Goal: Complete application form

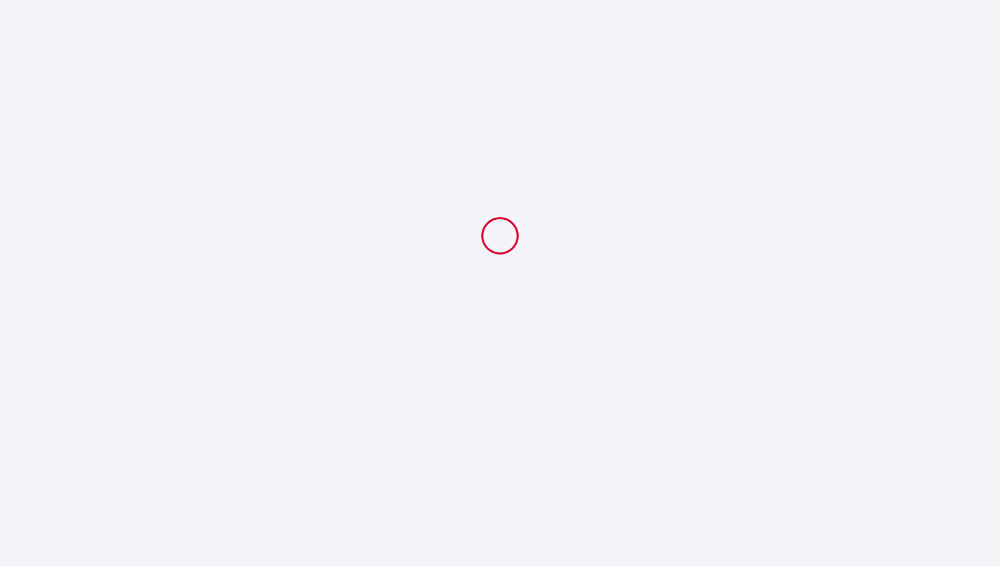
select select
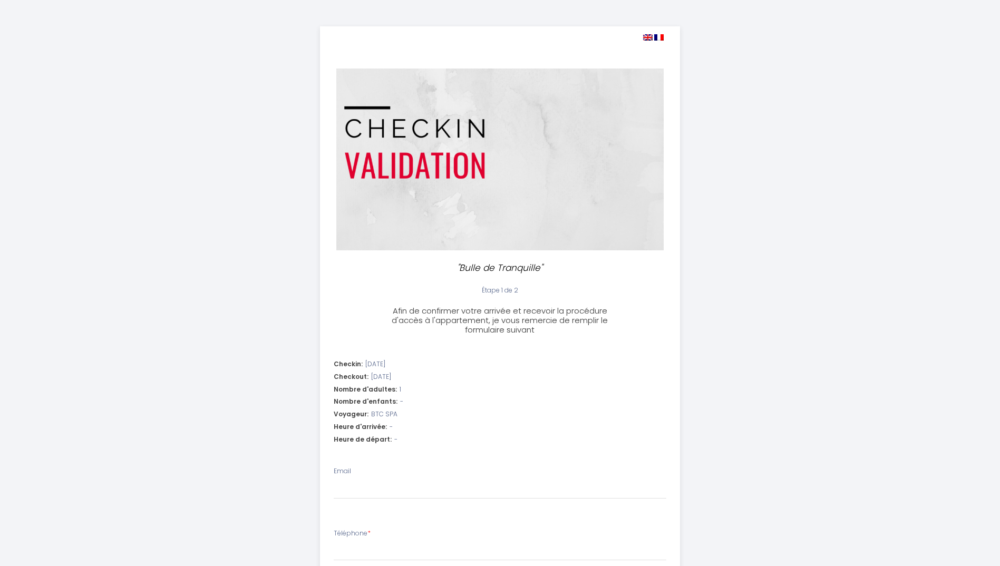
click at [658, 37] on img at bounding box center [658, 37] width 9 height 6
click at [659, 38] on img at bounding box center [658, 37] width 9 height 6
select select
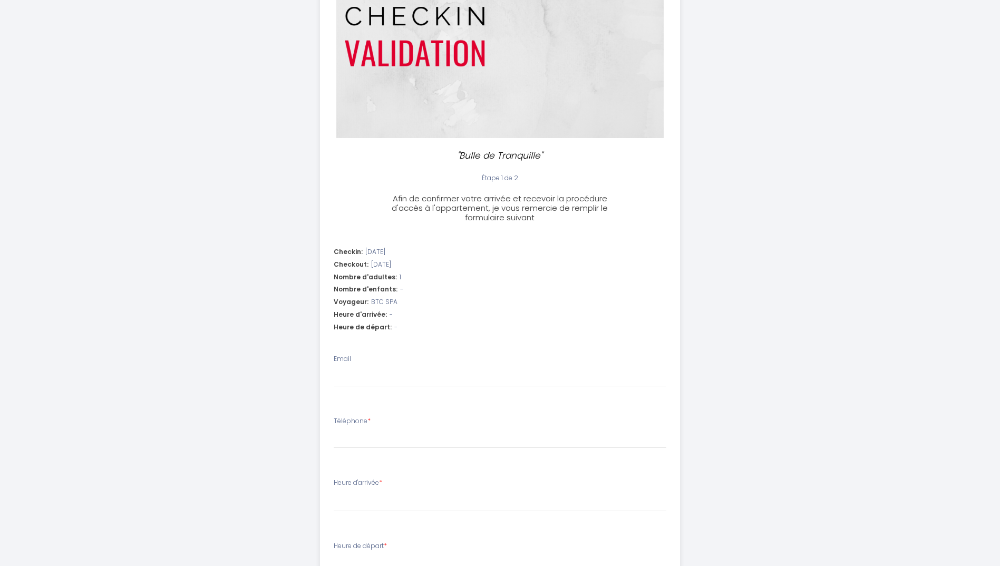
scroll to position [211, 0]
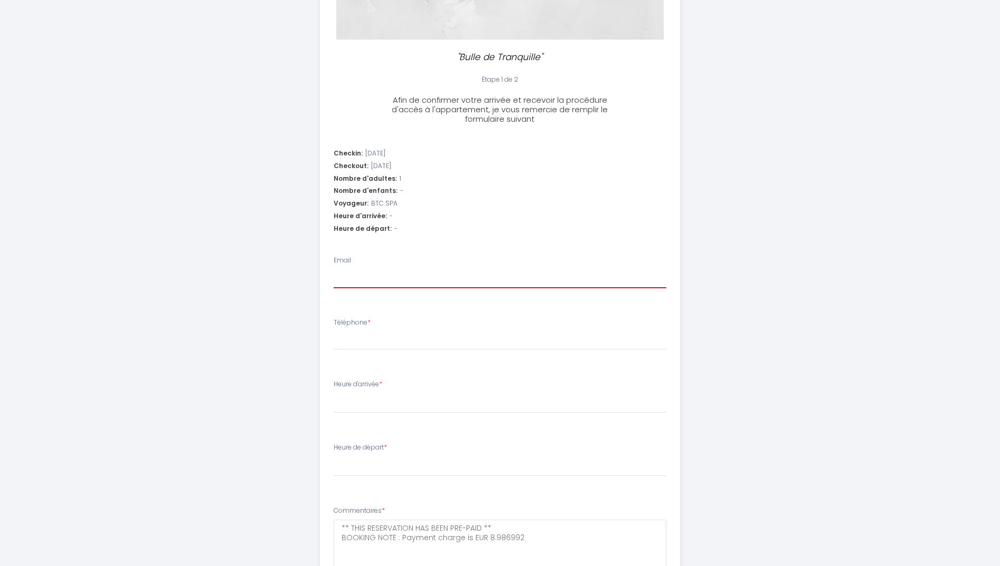
click at [383, 281] on input "Email" at bounding box center [500, 278] width 333 height 19
type input "[PERSON_NAME][EMAIL_ADDRESS][DOMAIN_NAME]"
select select
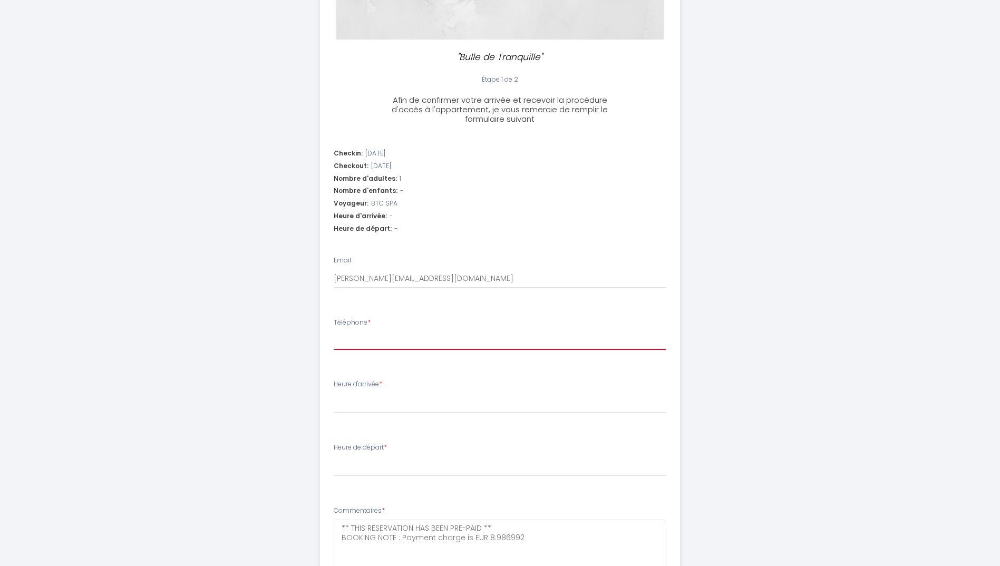
click at [393, 335] on input "Téléphone *" at bounding box center [500, 340] width 333 height 19
type input "3"
select select
type input "33"
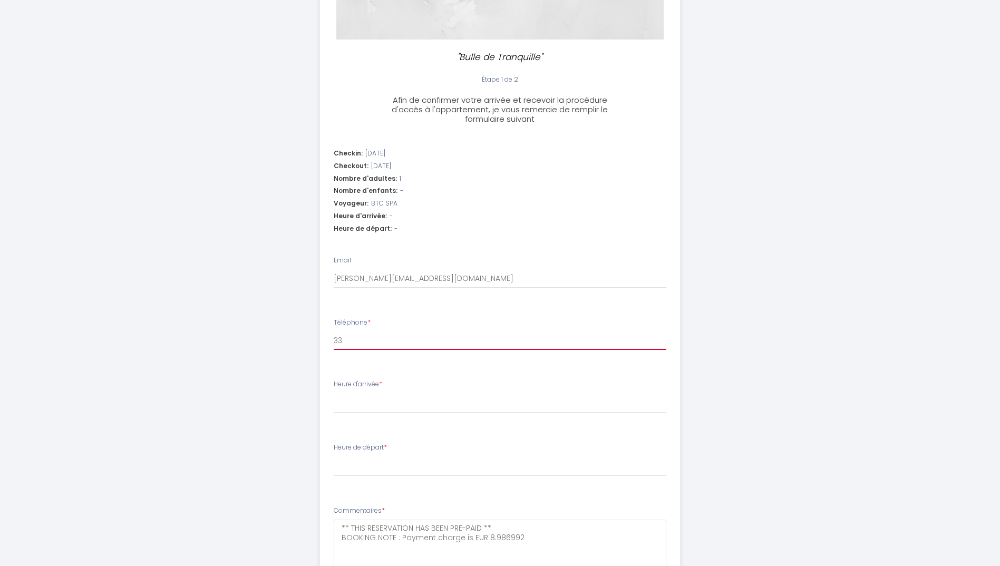
select select
type input "338"
select select
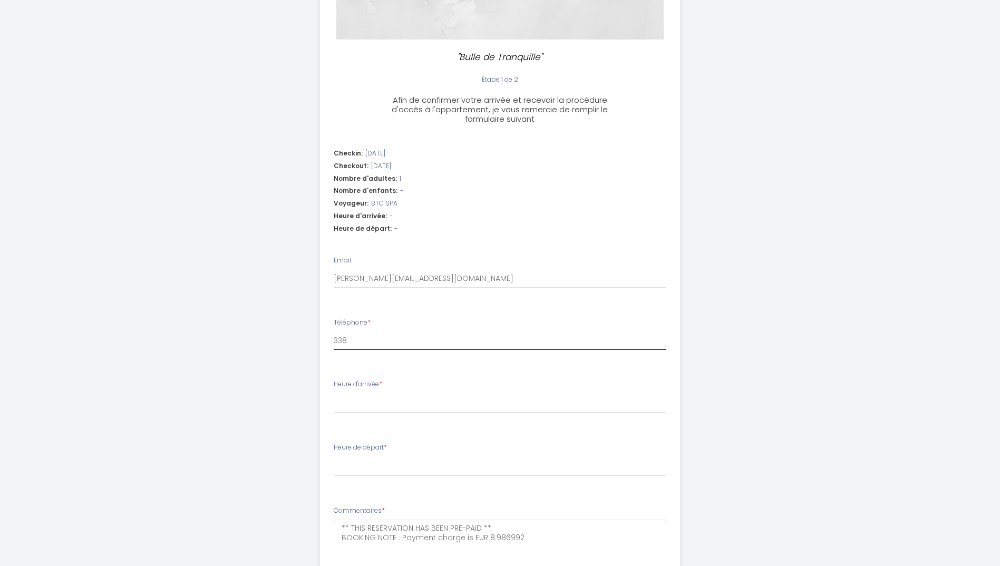
type input "3386"
select select
type input "33869"
select select
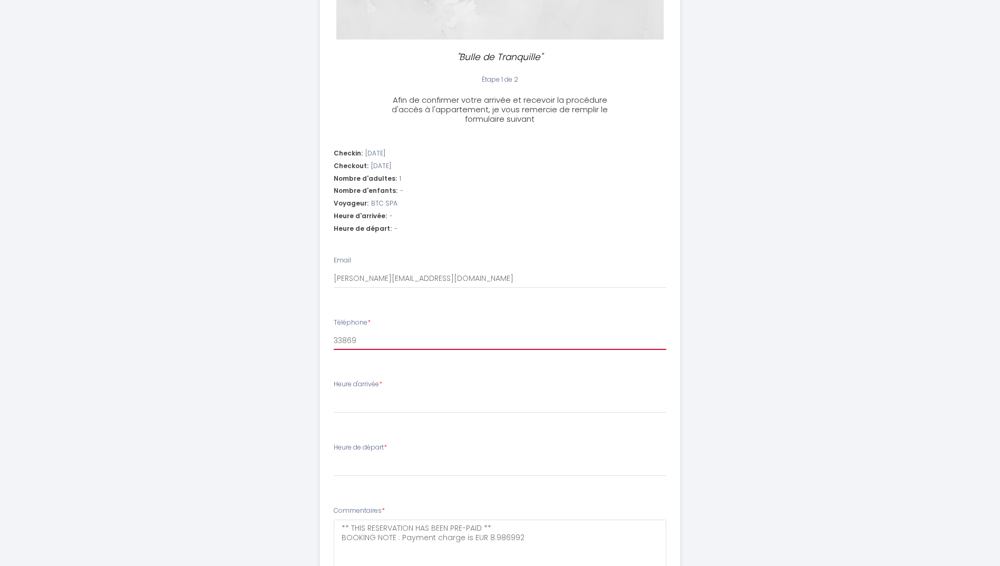
select select
type input "338690"
select select
type input "3386909"
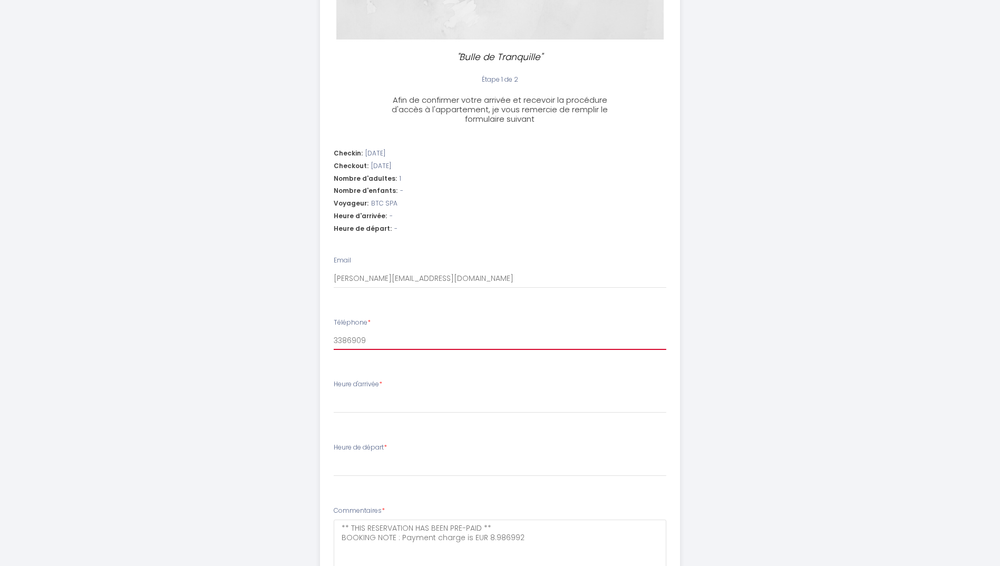
select select
type input "33869098"
select select
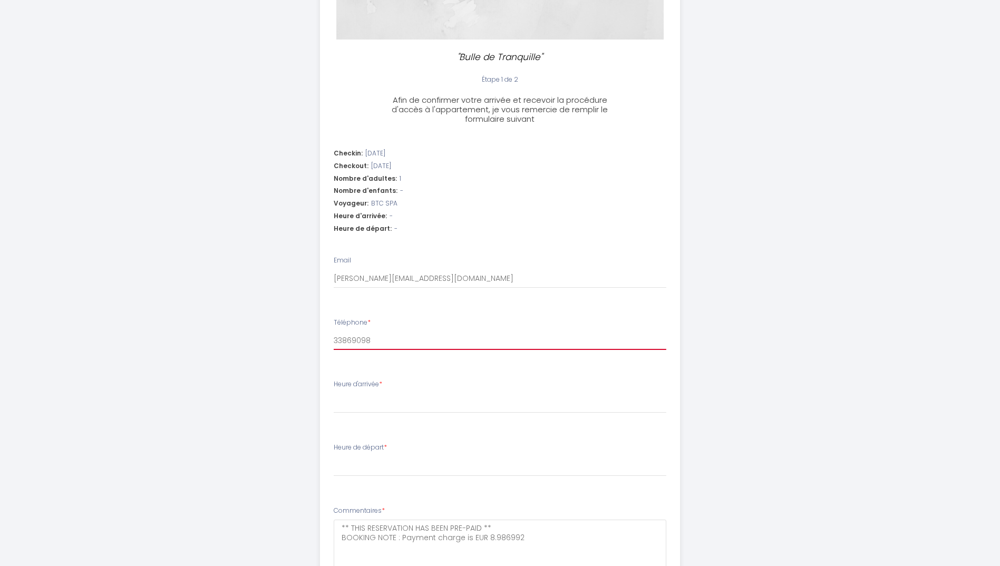
type input "338690985"
select select
type input "3386909851"
select select
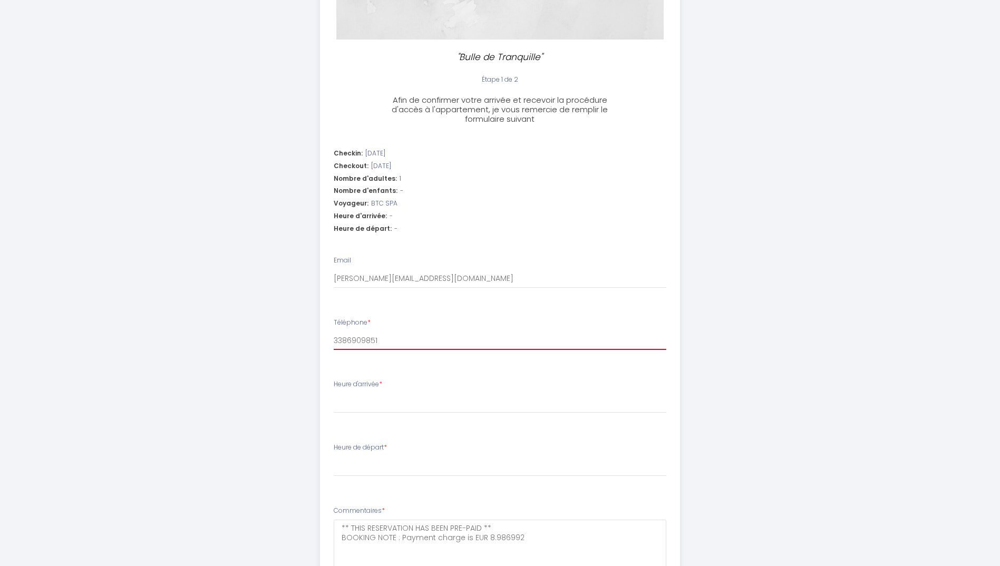
select select
click at [334, 339] on input "3386909851" at bounding box center [500, 340] width 333 height 19
type input "[PHONE_NUMBER]"
select select
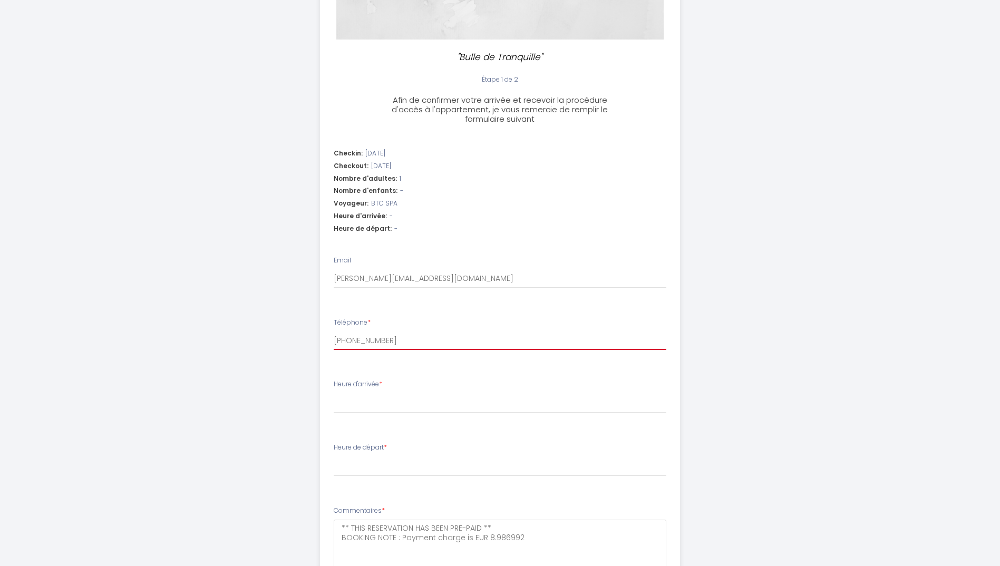
type input "[PHONE_NUMBER]"
select select
type input "[PHONE_NUMBER]"
select select
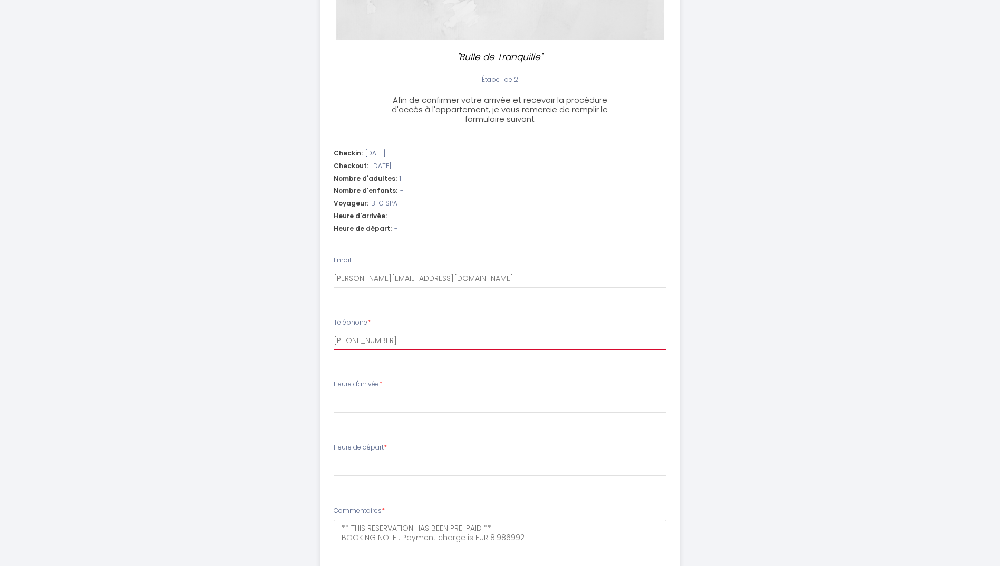
select select
type input "[PHONE_NUMBER]"
select select
type input "[PHONE_NUMBER]"
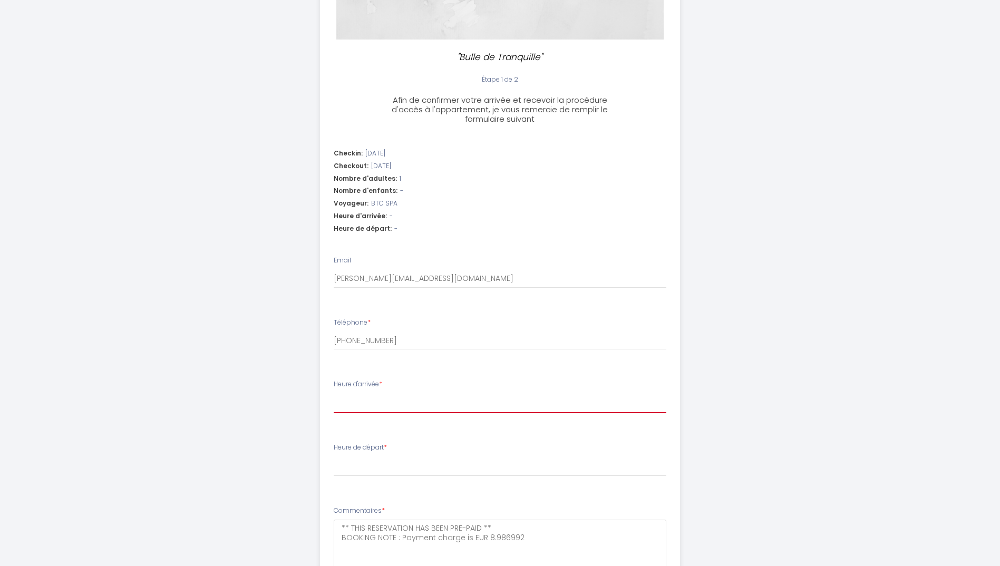
click at [397, 396] on select "16:00 16:30 17:00 17:30 18:00 18:30 19:00 19:30 20:00 20:30 21:00 21:30 22:00 2…" at bounding box center [500, 403] width 333 height 20
click at [388, 402] on select "16:00 16:30 17:00 17:30 18:00 18:30 19:00 19:30 20:00 20:30 21:00 21:30 22:00 2…" at bounding box center [500, 403] width 333 height 20
click at [384, 401] on select "16:00 16:30 17:00 17:30 18:00 18:30 19:00 19:30 20:00 20:30 21:00 21:30 22:00 2…" at bounding box center [500, 403] width 333 height 20
select select "17:30"
click at [334, 393] on select "16:00 16:30 17:00 17:30 18:00 18:30 19:00 19:30 20:00 20:30 21:00 21:30 22:00 2…" at bounding box center [500, 403] width 333 height 20
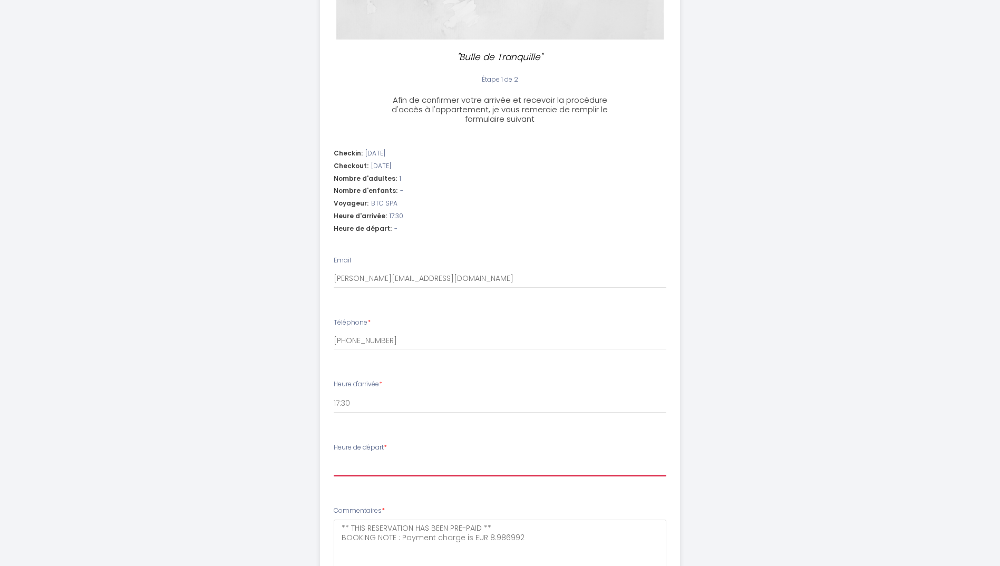
click at [389, 464] on select "00:00 00:30 01:00 01:30 02:00 02:30 03:00 03:30 04:00 04:30 05:00 05:30 06:00 0…" at bounding box center [500, 466] width 333 height 20
select select "10:00"
click at [334, 456] on select "00:00 00:30 01:00 01:30 02:00 02:30 03:00 03:30 04:00 04:30 05:00 05:30 06:00 0…" at bounding box center [500, 466] width 333 height 20
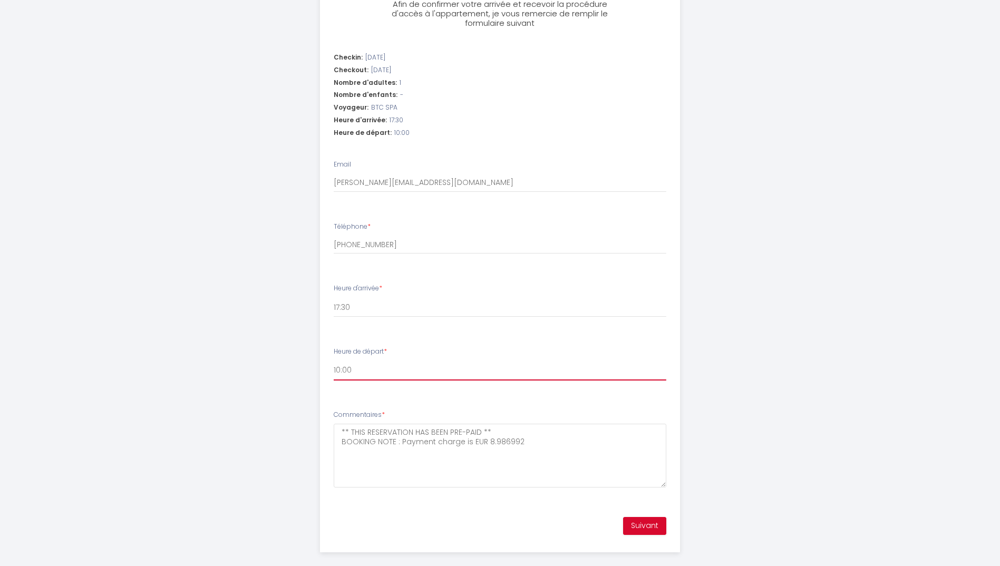
scroll to position [316, 0]
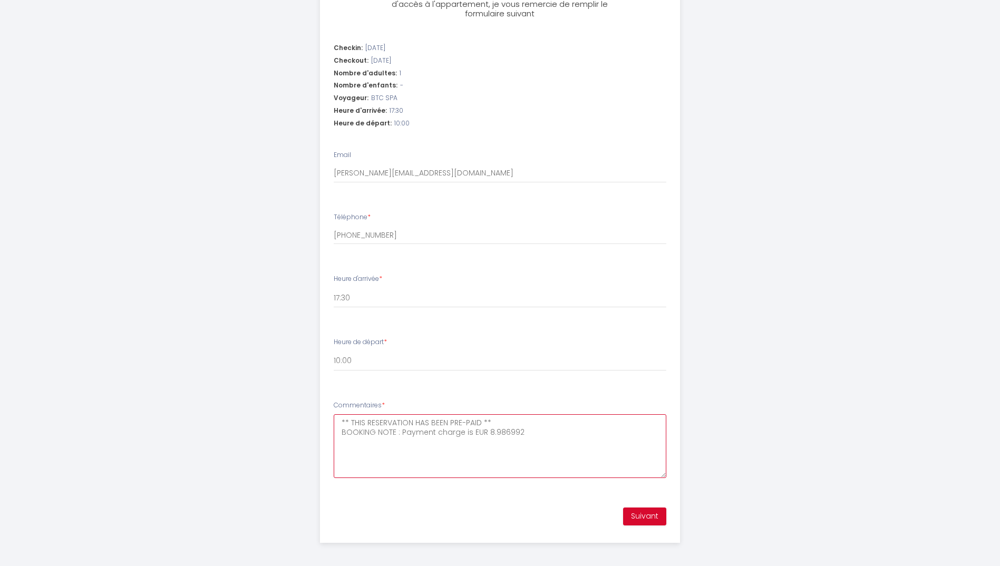
drag, startPoint x: 351, startPoint y: 418, endPoint x: 532, endPoint y: 440, distance: 182.1
click at [532, 440] on textarea "** THIS RESERVATION HAS BEEN PRE-PAID ** BOOKING NOTE : Payment charge is EUR 8…" at bounding box center [500, 446] width 333 height 64
click at [631, 518] on button "Suivant" at bounding box center [644, 517] width 43 height 18
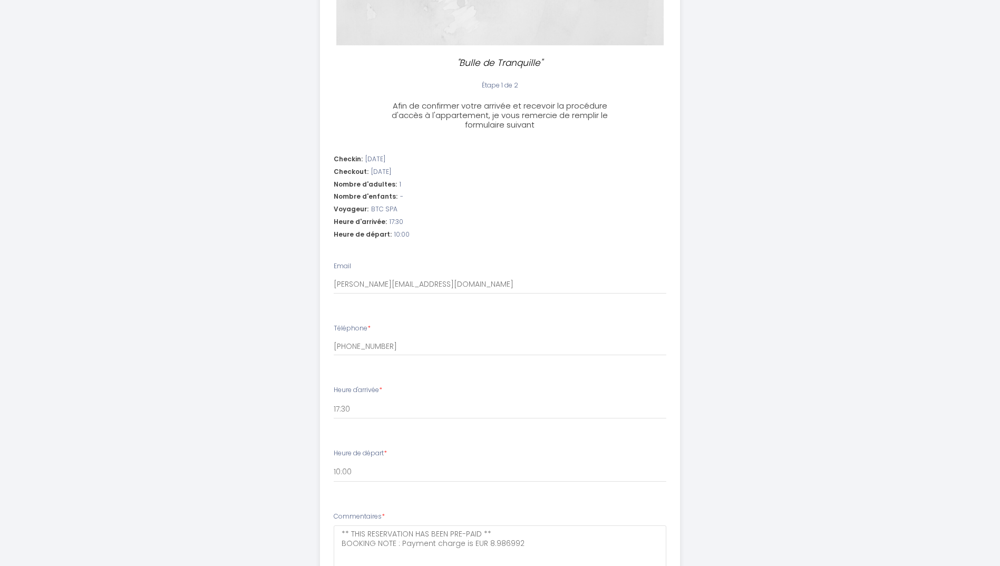
scroll to position [211, 0]
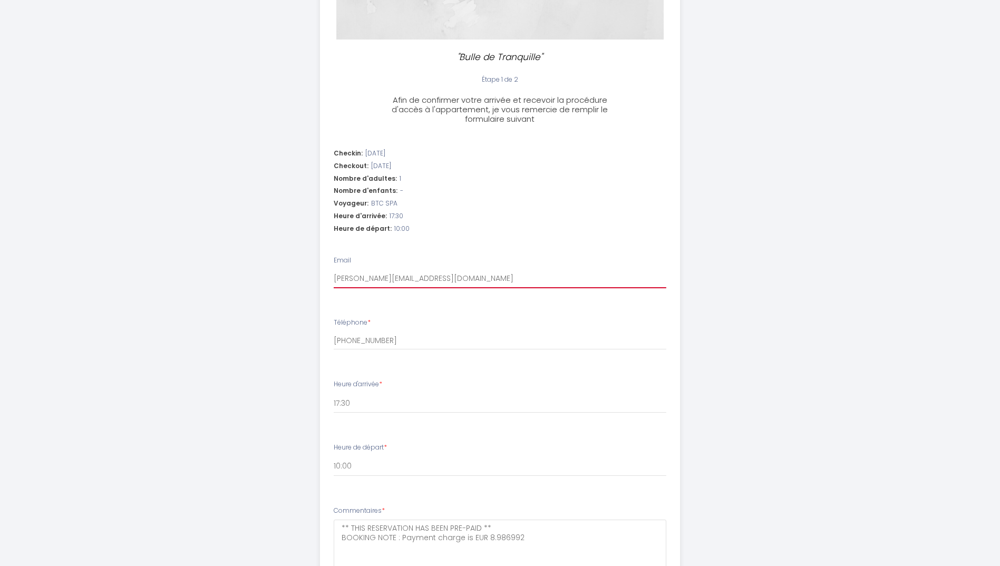
click at [503, 281] on input "[PERSON_NAME][EMAIL_ADDRESS][DOMAIN_NAME]" at bounding box center [500, 278] width 333 height 19
type input "[PERSON_NAME][EMAIL_ADDRESS][DOMAIN_NAME]"
click at [502, 375] on li "Heure d'arrivée * 16:00 16:30 17:00 17:30 18:00 18:30 19:00 19:30 20:00 20:30 2…" at bounding box center [499, 401] width 359 height 57
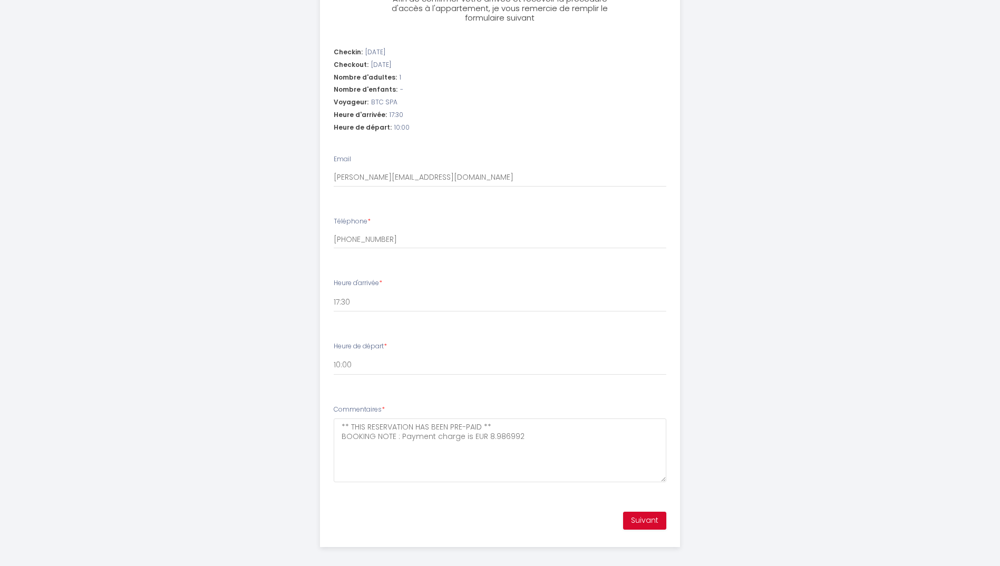
scroll to position [316, 0]
click at [634, 521] on button "Suivant" at bounding box center [644, 517] width 43 height 18
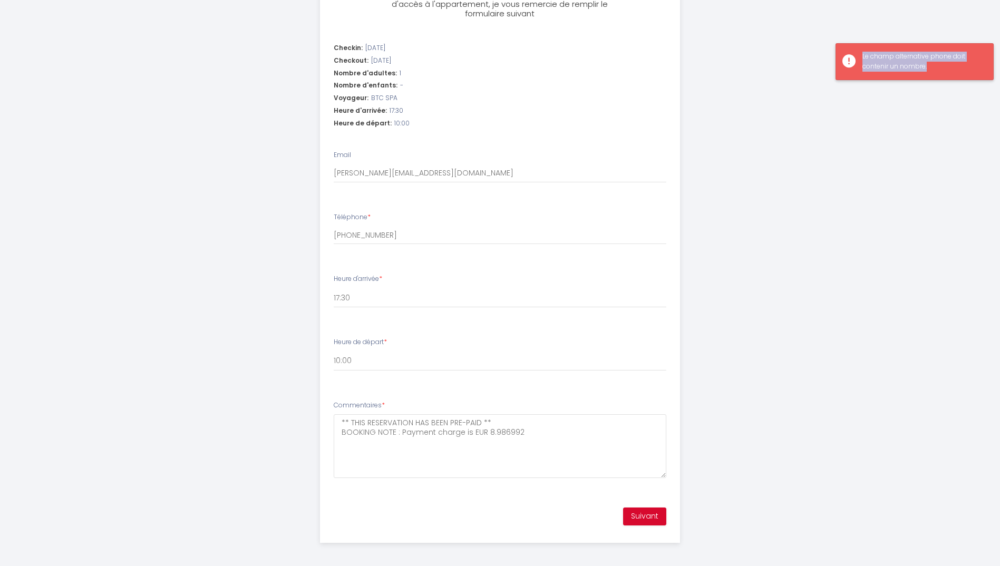
drag, startPoint x: 863, startPoint y: 56, endPoint x: 976, endPoint y: 70, distance: 113.6
click at [976, 70] on div "Le champ alternative phone doit contenir un nombre." at bounding box center [922, 62] width 120 height 20
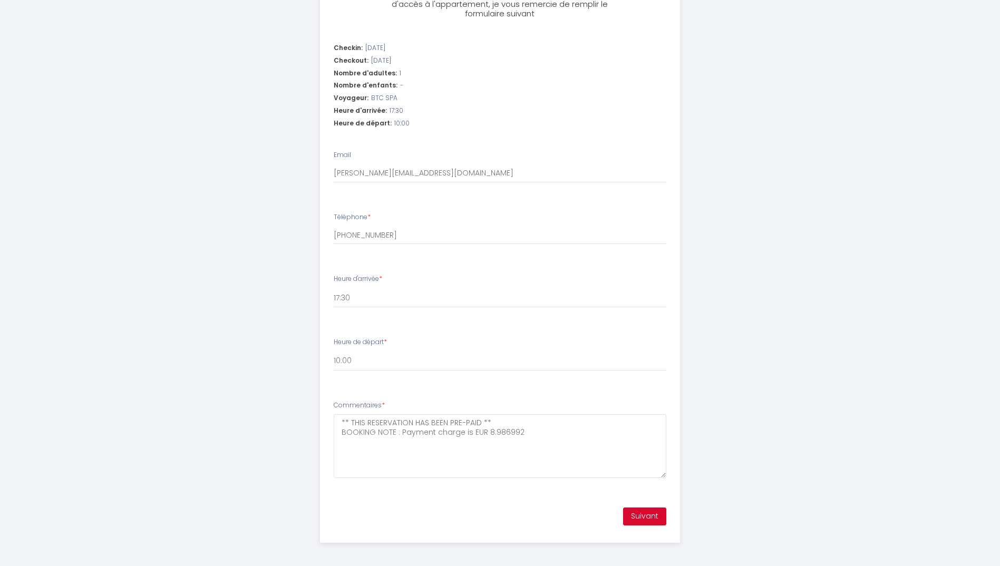
copy div "Le champ alternative phone doit contenir un nombre."
click at [647, 514] on button "Suivant" at bounding box center [644, 513] width 43 height 18
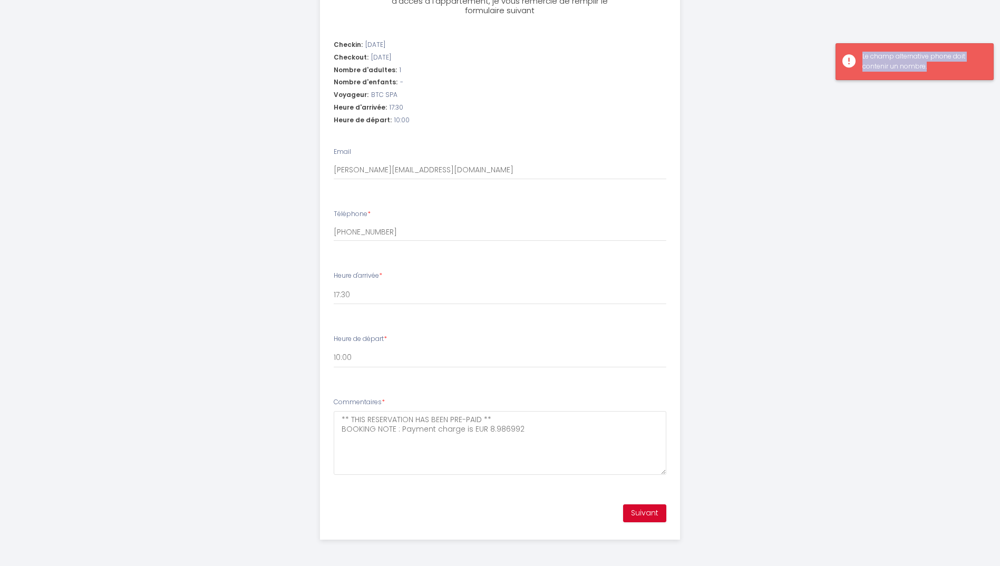
drag, startPoint x: 860, startPoint y: 56, endPoint x: 937, endPoint y: 68, distance: 78.3
click at [937, 68] on div "Le champ alternative phone doit contenir un nombre." at bounding box center [914, 61] width 158 height 37
drag, startPoint x: 937, startPoint y: 68, endPoint x: 901, endPoint y: 66, distance: 35.9
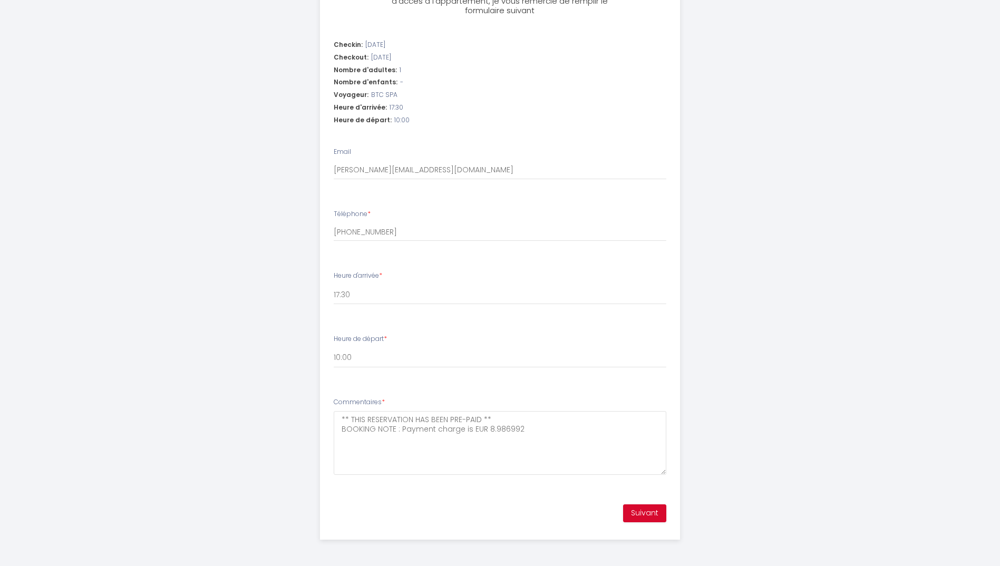
copy div "Le champ alternative phone doit contenir un nombre."
click at [645, 518] on button "Suivant" at bounding box center [644, 513] width 43 height 18
click at [643, 511] on button "Suivant" at bounding box center [644, 513] width 43 height 18
click at [661, 511] on button "Suivant" at bounding box center [644, 513] width 43 height 18
click at [656, 514] on button "Suivant" at bounding box center [644, 513] width 43 height 18
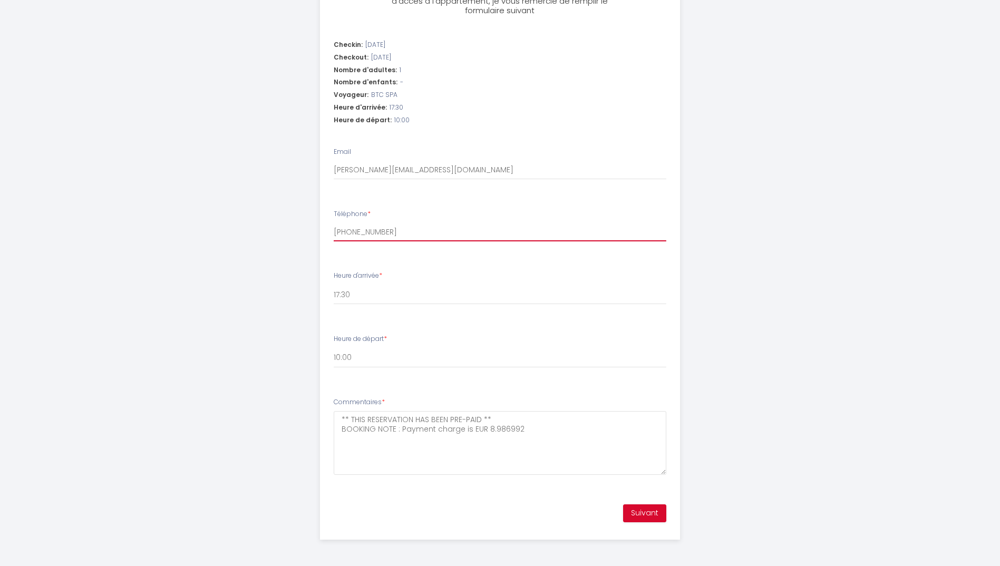
click at [350, 235] on input "[PHONE_NUMBER]" at bounding box center [500, 231] width 333 height 19
type input "[PHONE_NUMBER]"
click at [639, 511] on button "Suivant" at bounding box center [644, 513] width 43 height 18
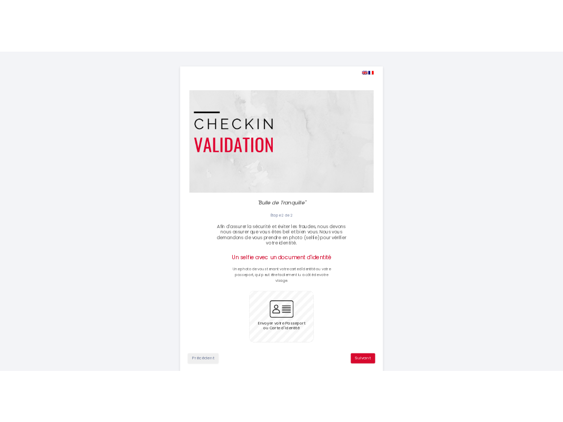
scroll to position [31, 0]
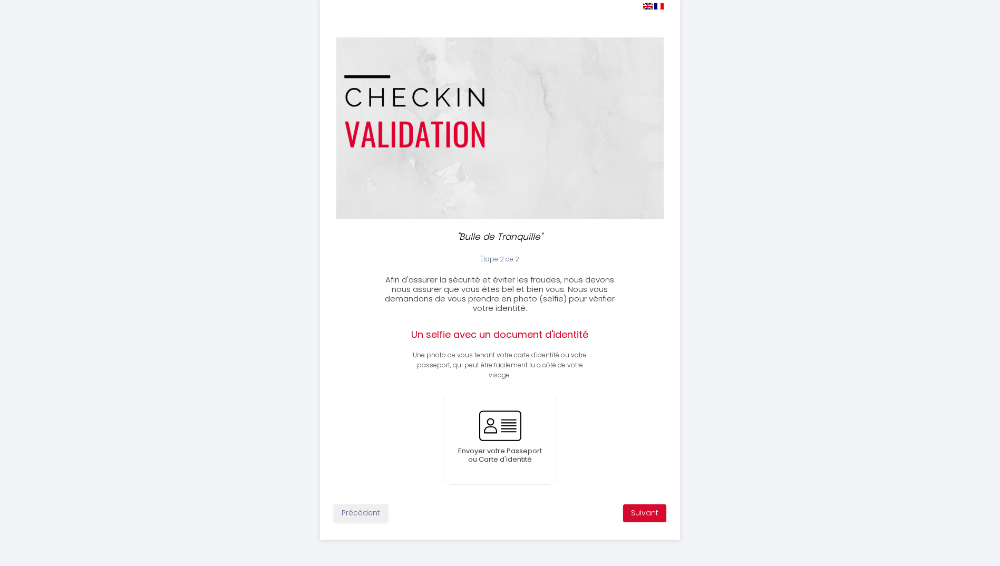
click at [831, 14] on div ""Bulle de Tranquille" Étape 2 de 2 Afin d'assurer la sécurité et éviter les fra…" at bounding box center [500, 267] width 1000 height 597
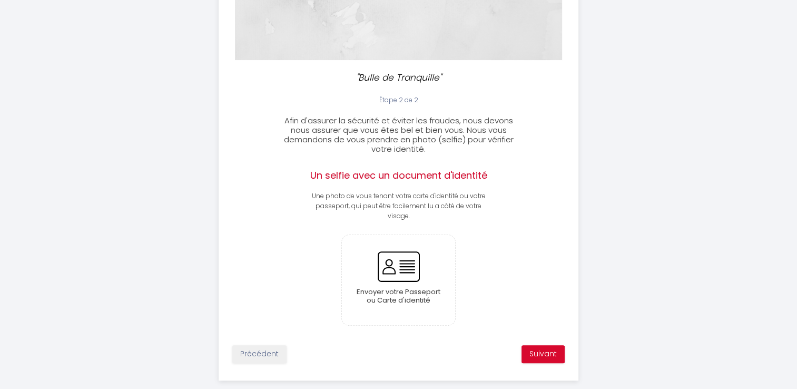
scroll to position [207, 0]
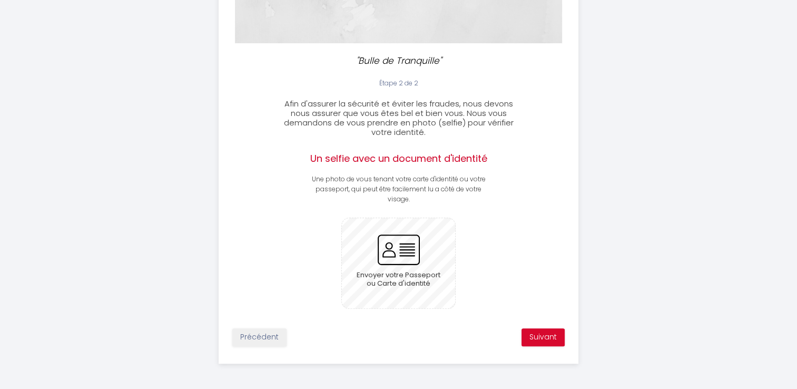
click at [392, 282] on input "file" at bounding box center [398, 263] width 113 height 90
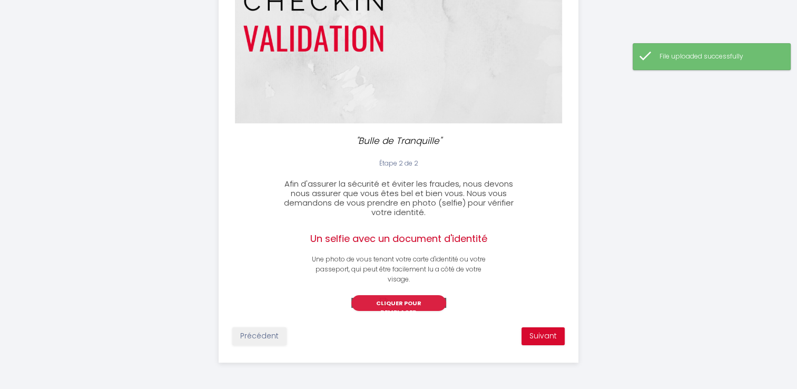
scroll to position [297, 0]
click at [396, 295] on button "Cliquer pour remplacer" at bounding box center [399, 303] width 95 height 16
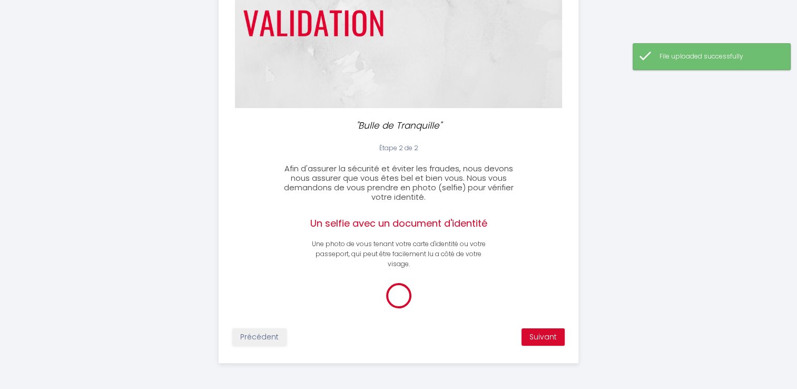
scroll to position [207, 0]
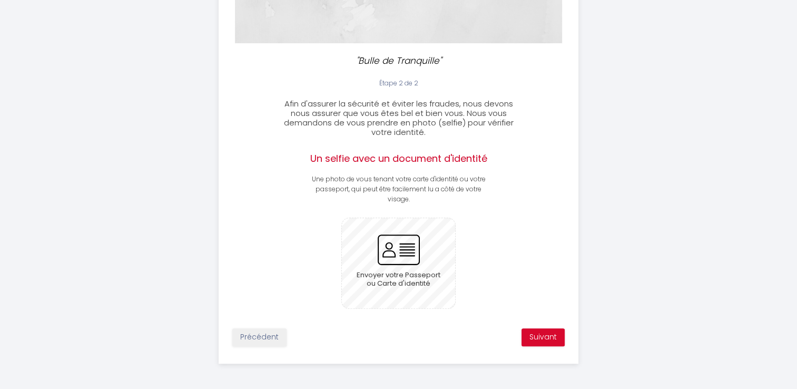
click at [405, 268] on input "file" at bounding box center [398, 263] width 113 height 90
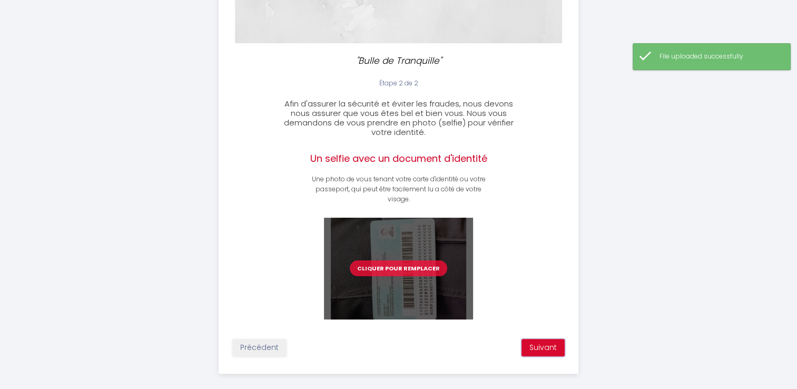
click at [540, 348] on button "Suivant" at bounding box center [543, 348] width 43 height 18
